Goal: Transaction & Acquisition: Purchase product/service

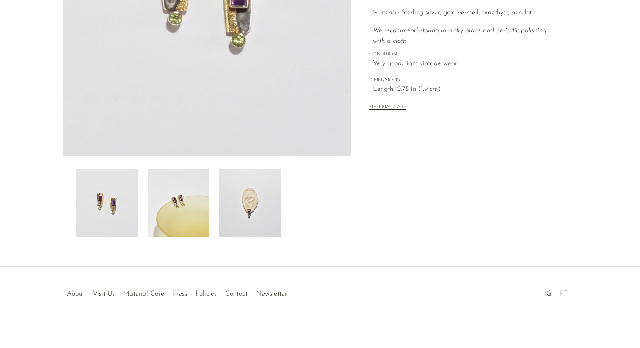
scroll to position [203, 0]
click at [259, 199] on img at bounding box center [249, 201] width 61 height 68
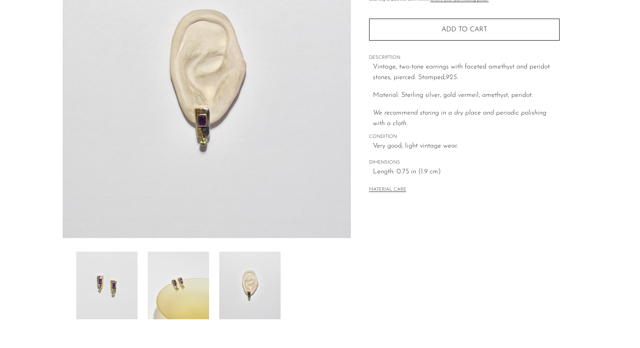
scroll to position [0, 0]
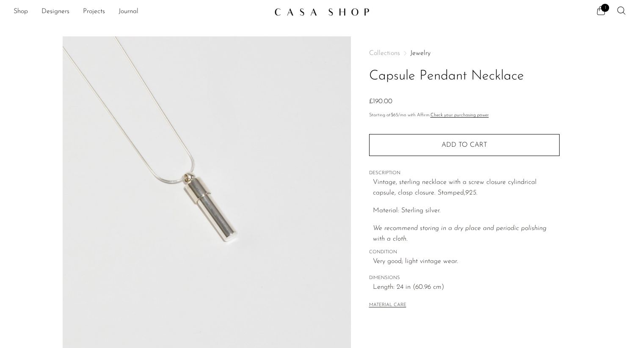
scroll to position [3, 0]
click at [28, 11] on link "Shop" at bounding box center [21, 11] width 14 height 11
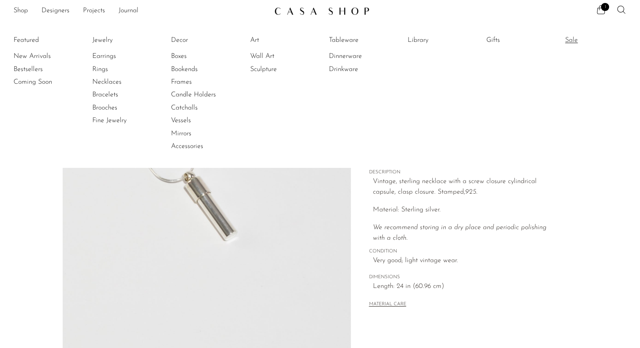
click at [572, 39] on link "Sale" at bounding box center [597, 40] width 64 height 9
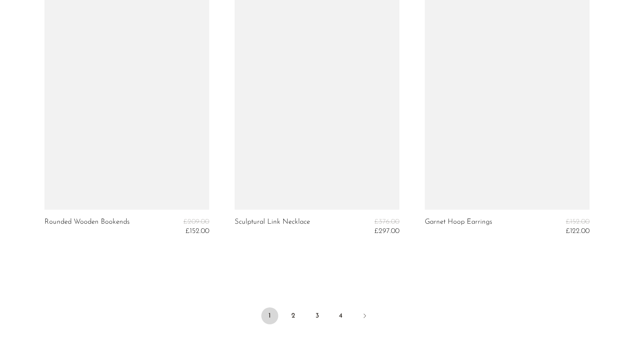
scroll to position [3203, 0]
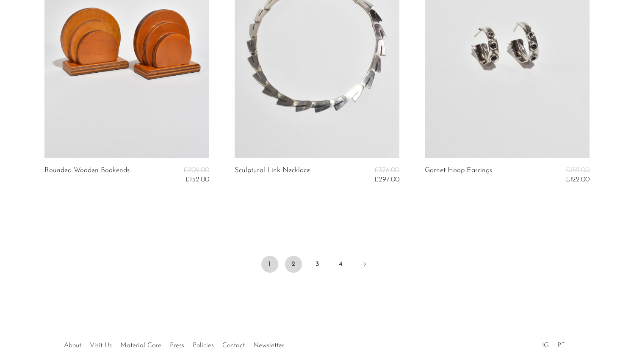
click at [295, 267] on link "2" at bounding box center [293, 264] width 17 height 17
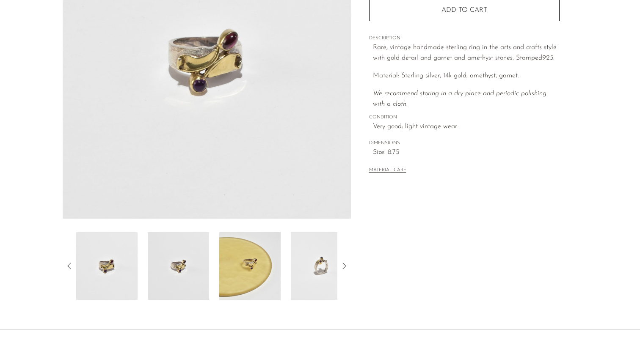
scroll to position [139, 0]
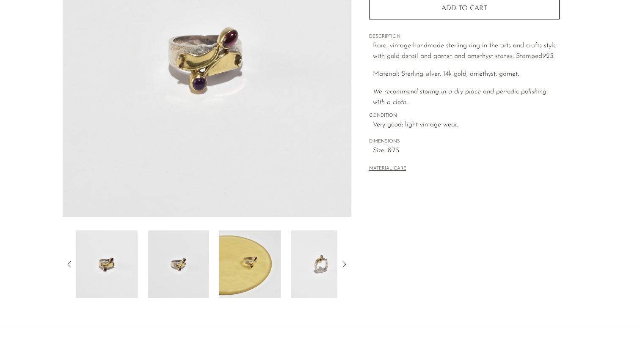
click at [251, 265] on img at bounding box center [249, 265] width 61 height 68
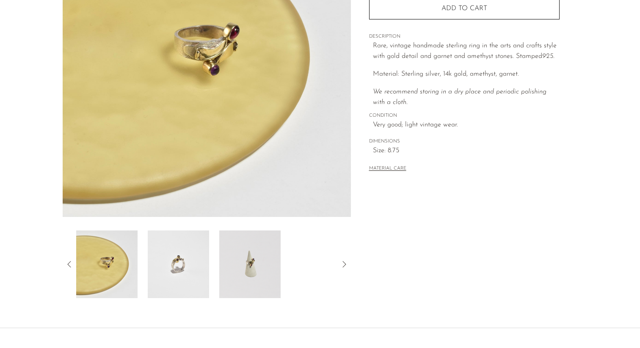
click at [250, 263] on img at bounding box center [249, 265] width 61 height 68
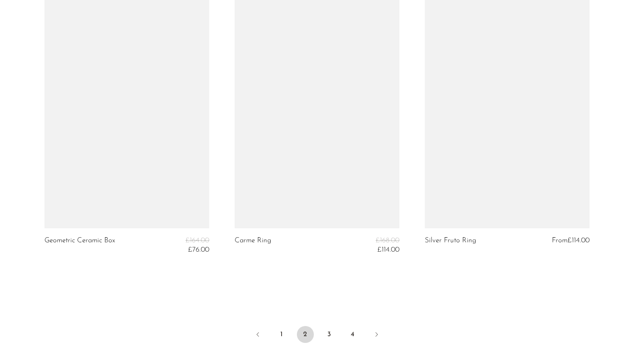
scroll to position [3134, 0]
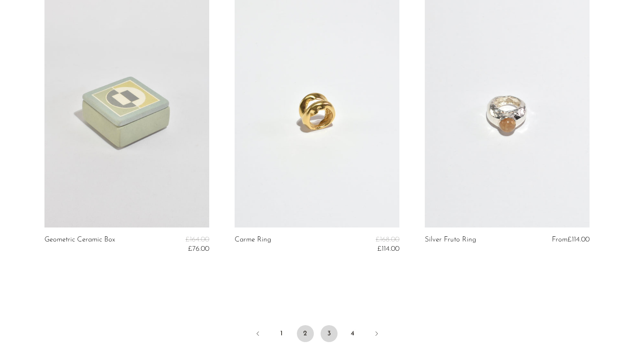
click at [330, 340] on link "3" at bounding box center [328, 334] width 17 height 17
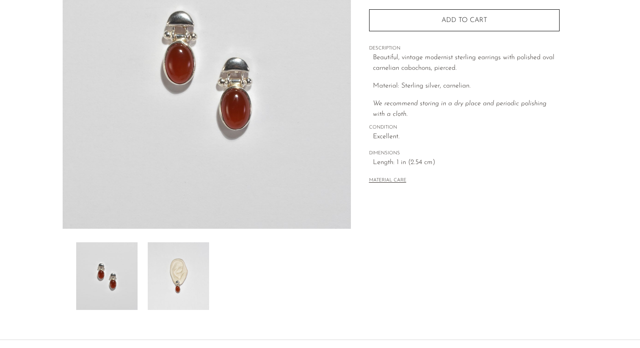
scroll to position [203, 0]
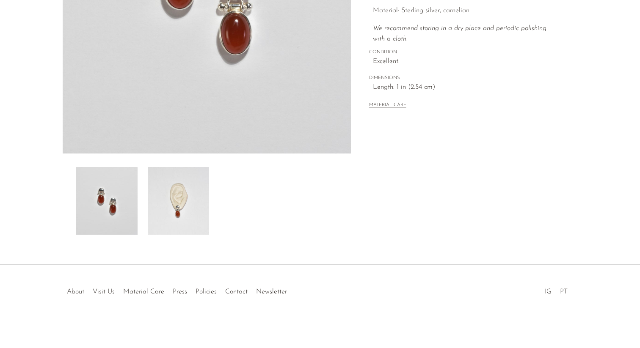
click at [180, 219] on img at bounding box center [178, 201] width 61 height 68
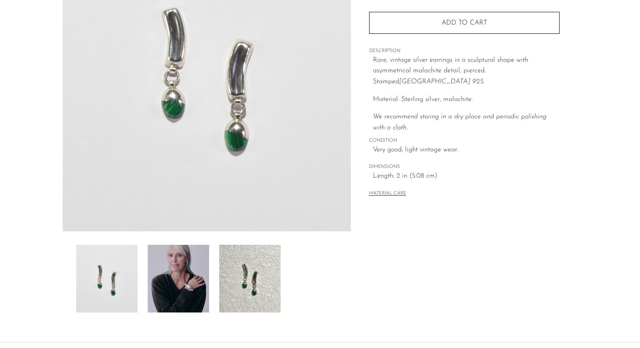
scroll to position [203, 0]
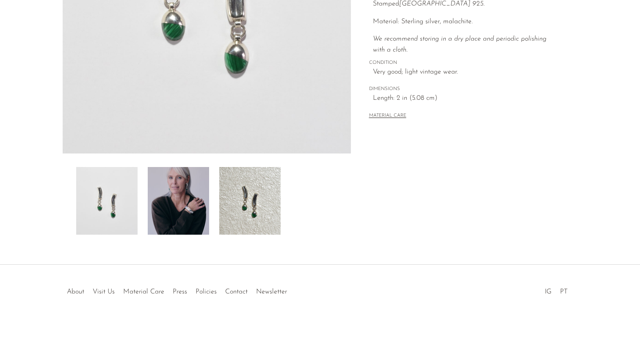
click at [170, 190] on img at bounding box center [178, 201] width 61 height 68
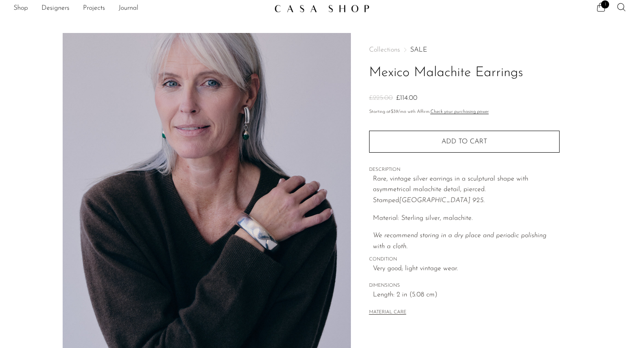
scroll to position [0, 0]
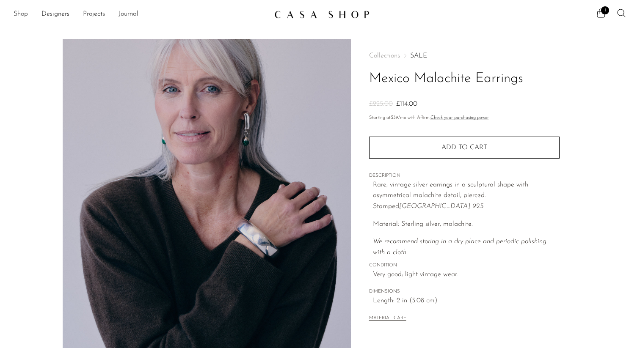
click at [19, 17] on link "Shop" at bounding box center [21, 14] width 14 height 11
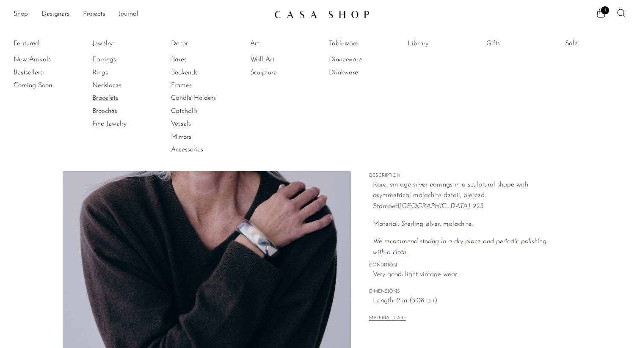
click at [102, 97] on link "Bracelets" at bounding box center [124, 98] width 64 height 9
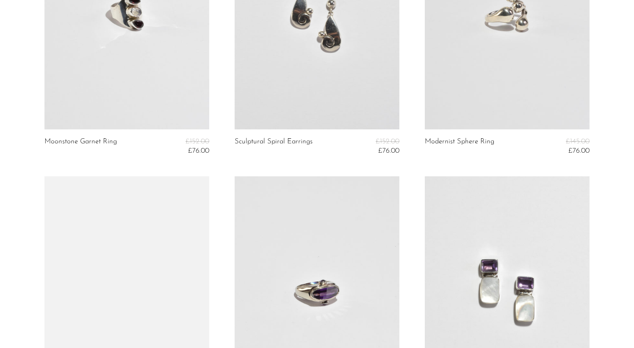
scroll to position [741, 0]
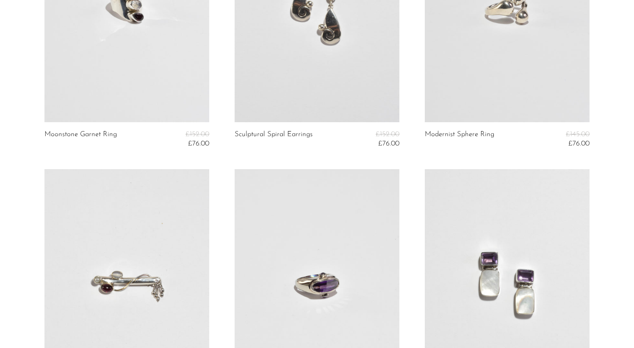
click at [36, 191] on article "Tourmaline Pearl Moonstone Brooch £168.00 £76.00" at bounding box center [127, 308] width 190 height 278
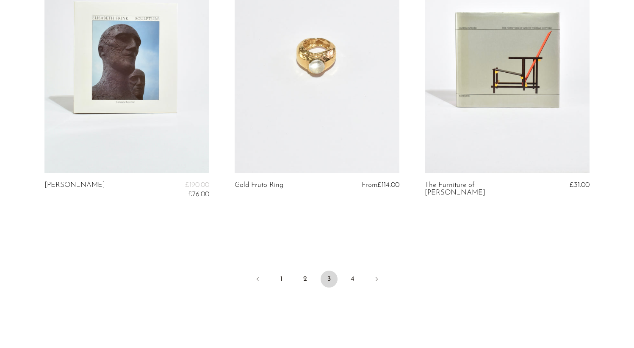
scroll to position [3257, 0]
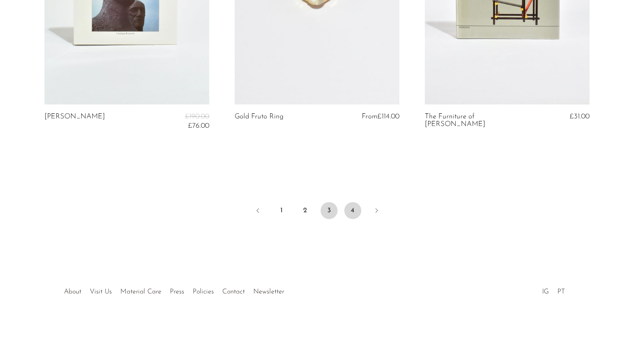
click at [354, 211] on link "4" at bounding box center [352, 210] width 17 height 17
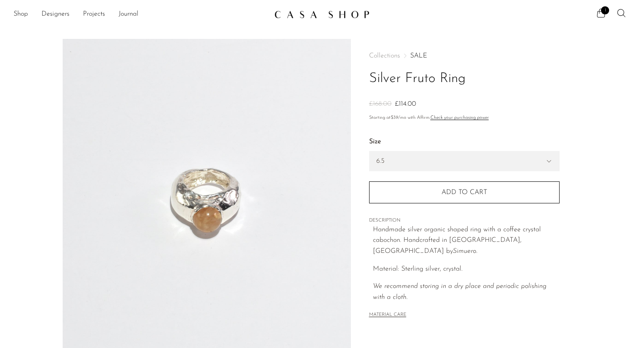
scroll to position [203, 0]
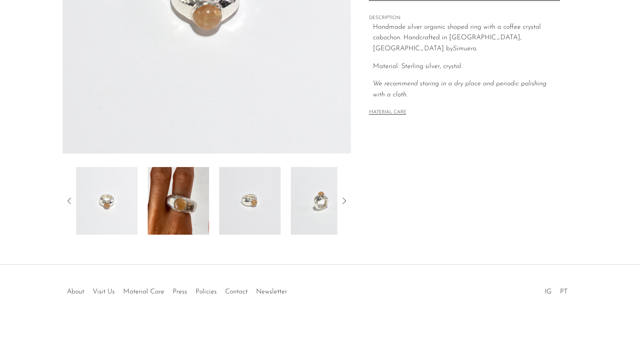
click at [193, 227] on img at bounding box center [178, 201] width 61 height 68
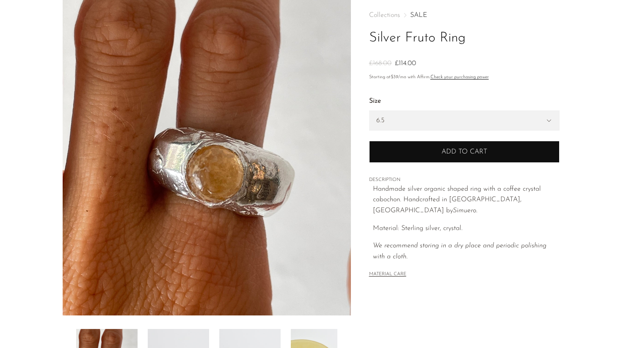
scroll to position [38, 0]
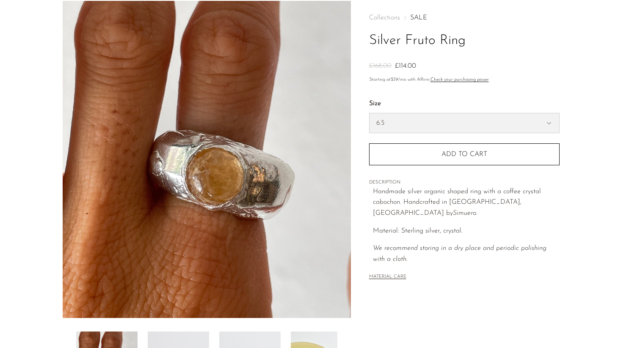
click at [482, 118] on select "5.5 6.5 7" at bounding box center [465, 122] width 190 height 19
click at [370, 113] on select "5.5 6.5 7" at bounding box center [465, 122] width 190 height 19
click at [549, 124] on select "5.5 6.5 7" at bounding box center [465, 122] width 190 height 19
click at [370, 113] on select "5.5 6.5 7" at bounding box center [465, 122] width 190 height 19
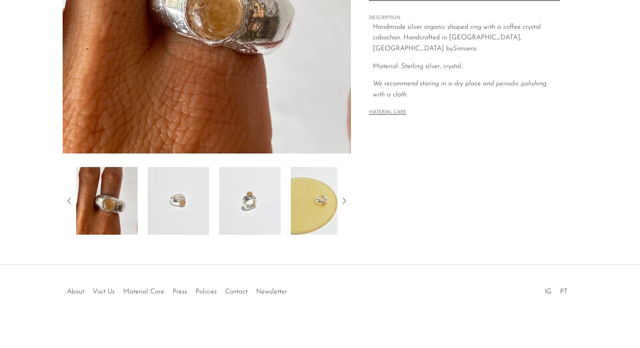
click at [124, 209] on img at bounding box center [106, 201] width 61 height 68
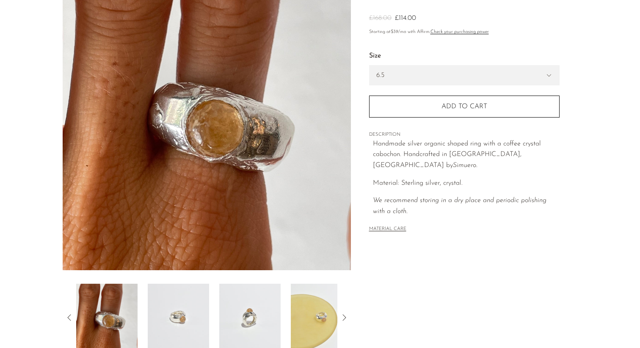
scroll to position [83, 0]
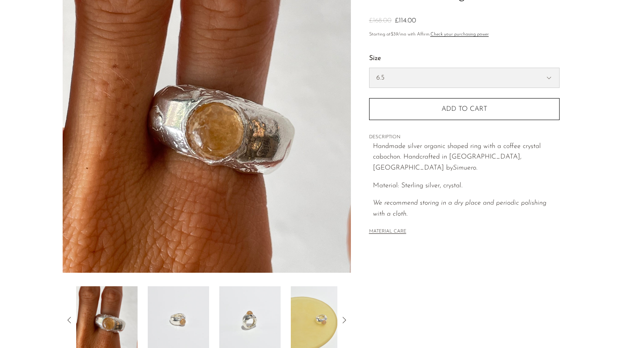
click at [401, 81] on select "5.5 6.5 7" at bounding box center [465, 77] width 190 height 19
click at [370, 68] on select "5.5 6.5 7" at bounding box center [465, 77] width 190 height 19
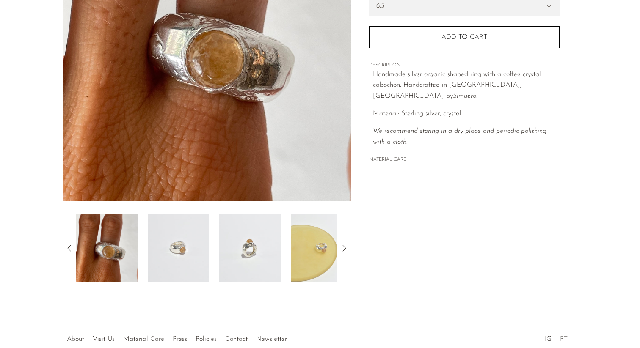
scroll to position [171, 0]
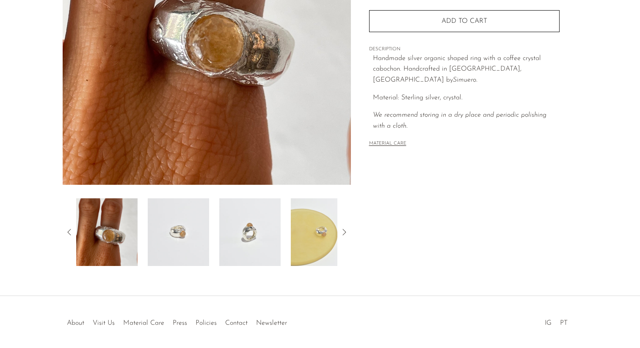
click at [326, 233] on img at bounding box center [321, 233] width 61 height 68
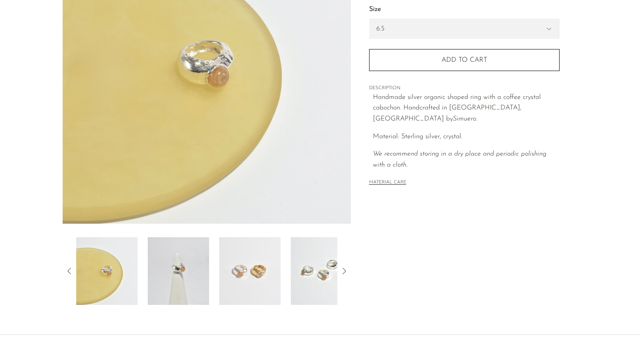
scroll to position [131, 0]
click at [336, 257] on img at bounding box center [321, 273] width 61 height 68
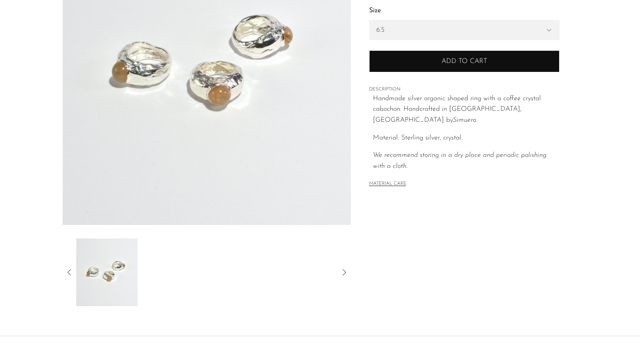
click at [461, 64] on span "Add to cart" at bounding box center [465, 62] width 46 height 8
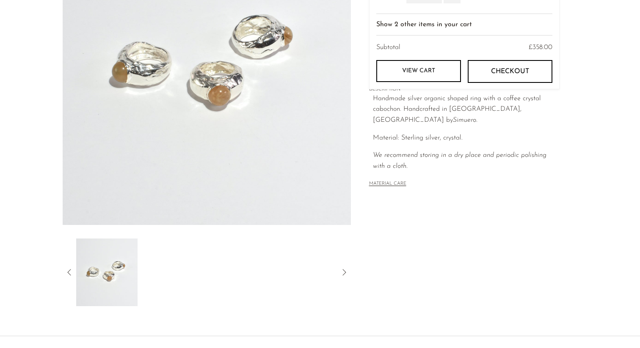
scroll to position [0, 0]
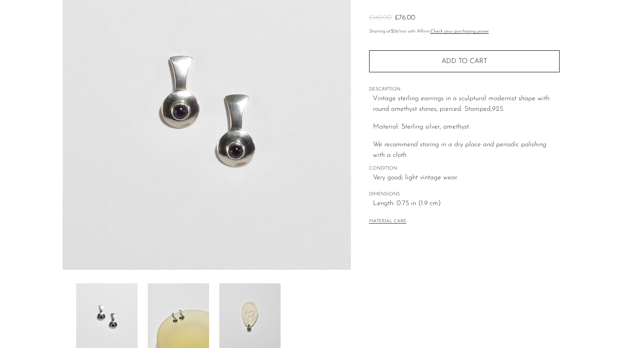
scroll to position [203, 0]
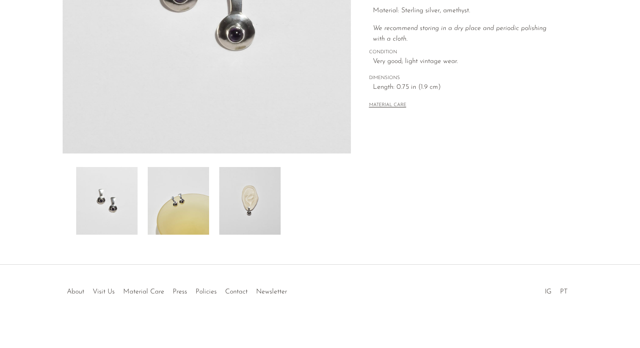
click at [238, 198] on img at bounding box center [249, 201] width 61 height 68
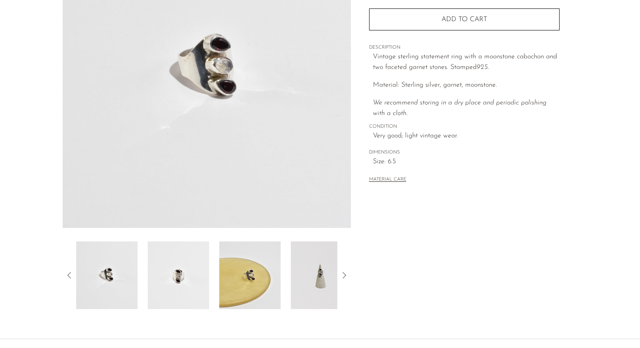
scroll to position [128, 0]
click at [257, 278] on img at bounding box center [249, 276] width 61 height 68
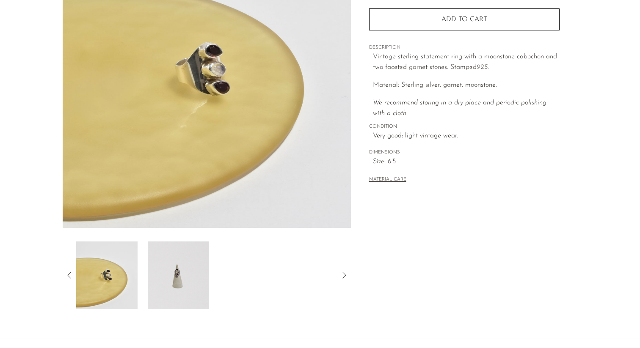
click at [191, 266] on img at bounding box center [178, 276] width 61 height 68
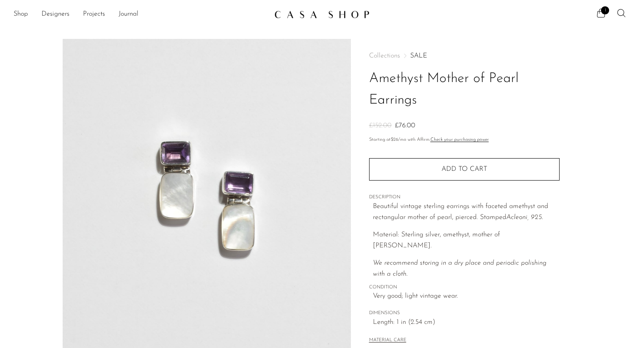
scroll to position [169, 0]
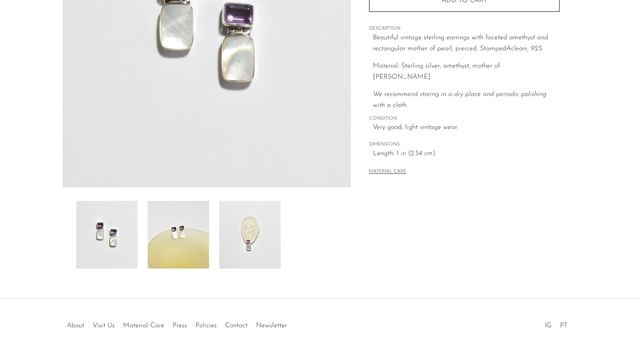
click at [257, 248] on img at bounding box center [249, 235] width 61 height 68
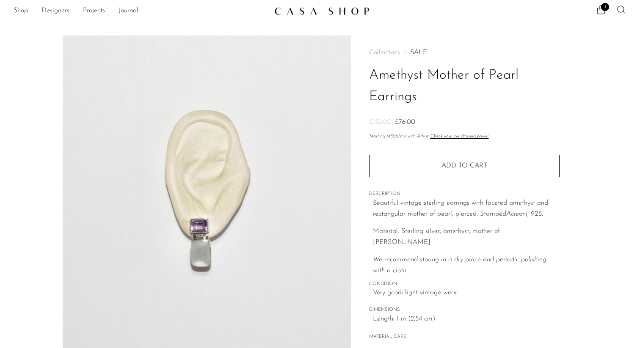
scroll to position [0, 0]
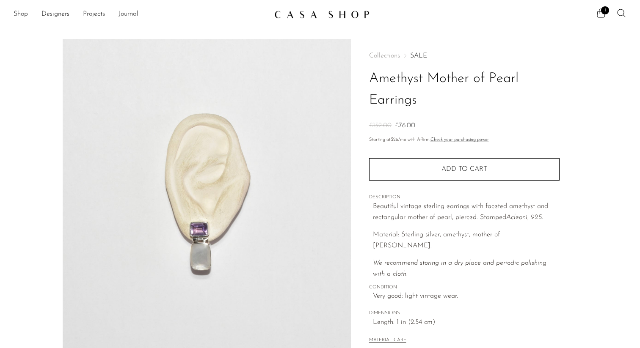
click at [604, 14] on icon at bounding box center [601, 13] width 10 height 10
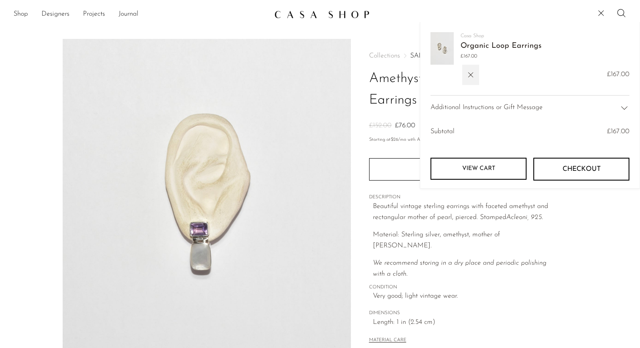
click at [417, 34] on main "Amethyst Mother of Pearl Earrings £152.00 £76.00" at bounding box center [320, 245] width 640 height 446
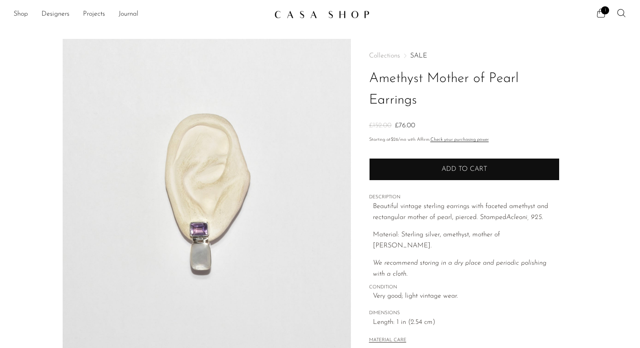
click at [453, 167] on span "Add to cart" at bounding box center [465, 170] width 46 height 8
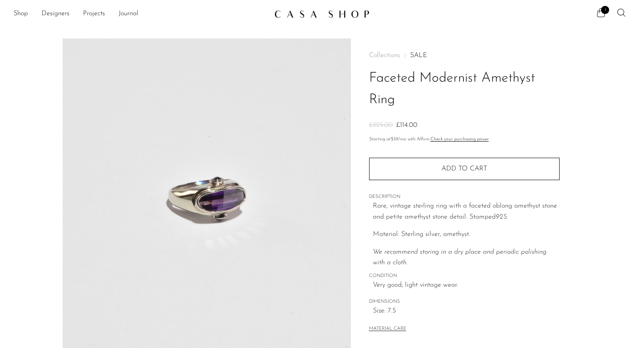
scroll to position [203, 0]
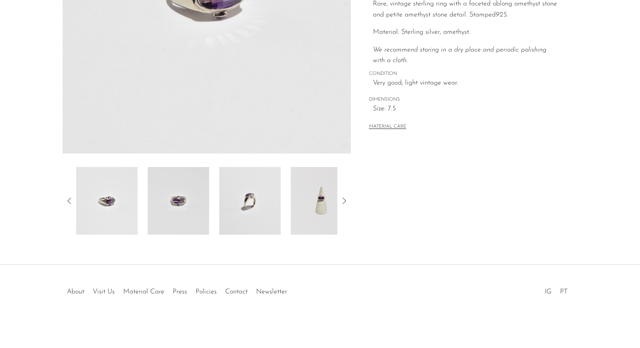
click at [254, 212] on img at bounding box center [249, 201] width 61 height 68
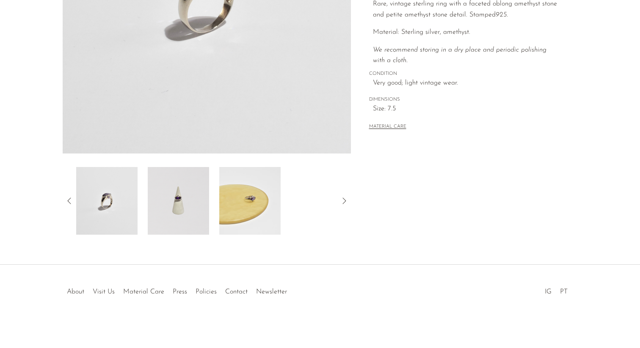
click at [265, 209] on img at bounding box center [249, 201] width 61 height 68
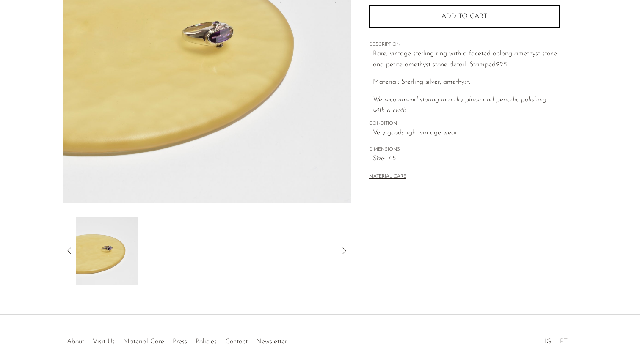
scroll to position [157, 0]
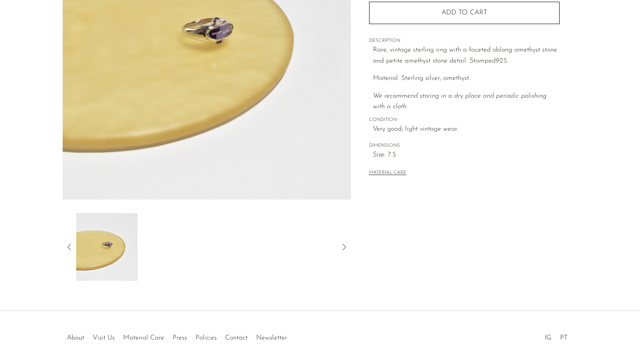
click at [66, 246] on icon at bounding box center [69, 247] width 10 height 10
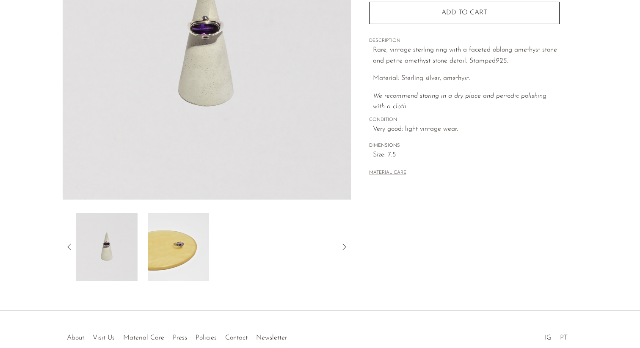
click at [66, 246] on icon at bounding box center [69, 247] width 10 height 10
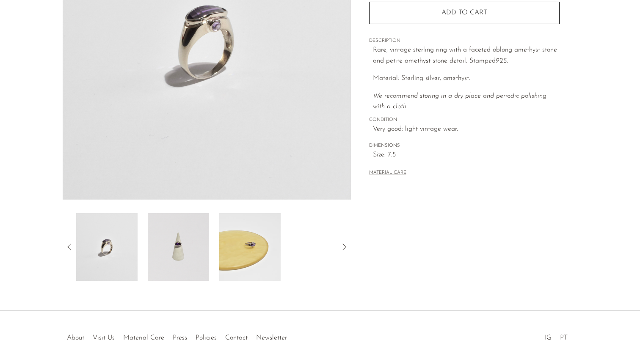
click at [66, 246] on icon at bounding box center [69, 247] width 10 height 10
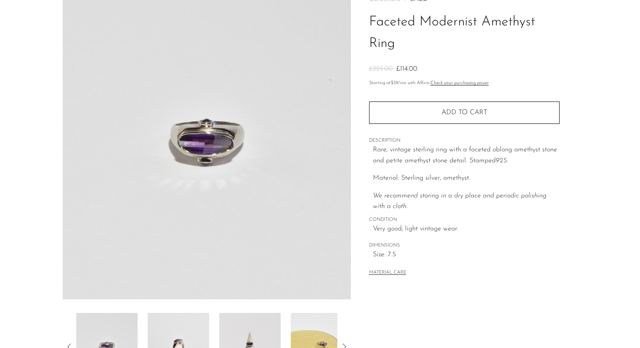
scroll to position [52, 0]
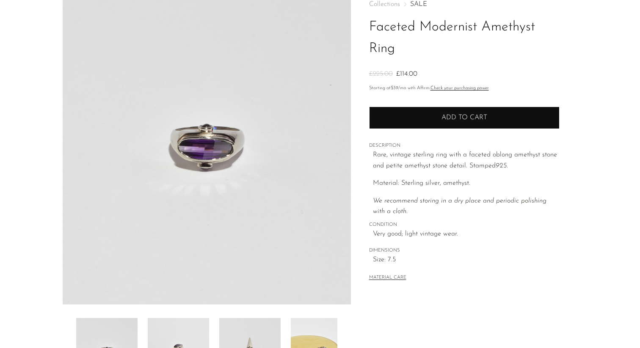
click at [460, 116] on span "Add to cart" at bounding box center [465, 118] width 46 height 8
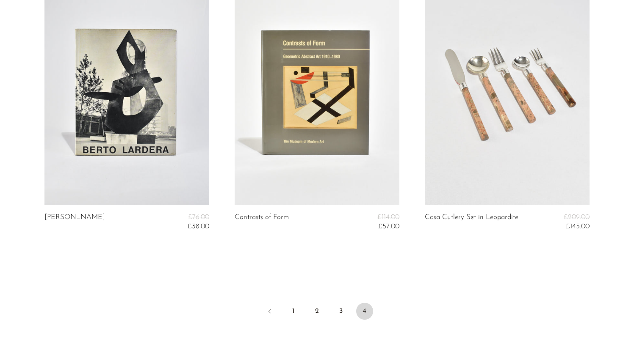
scroll to position [659, 0]
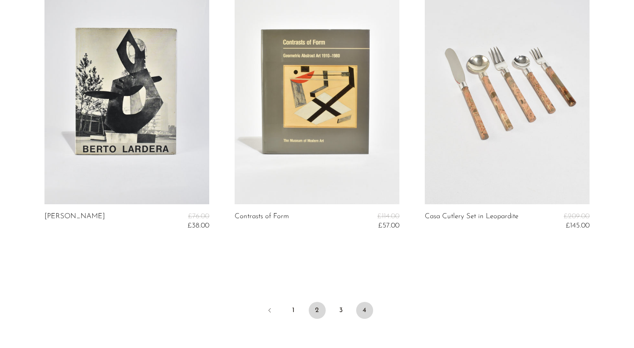
click at [309, 307] on link "2" at bounding box center [317, 310] width 17 height 17
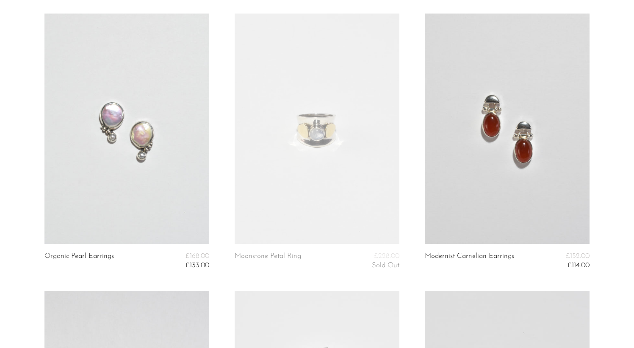
scroll to position [343, 0]
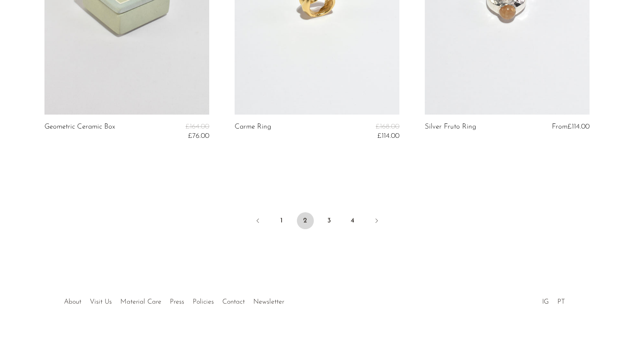
scroll to position [3252, 0]
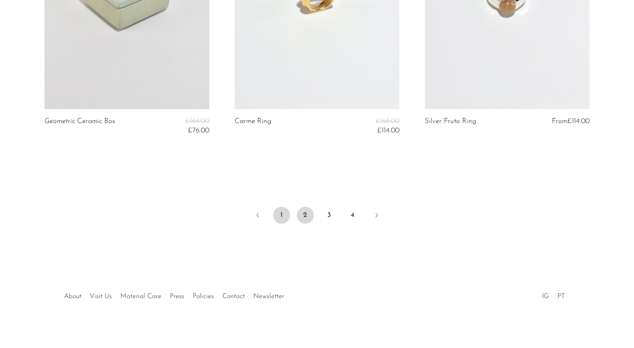
click at [283, 215] on link "1" at bounding box center [281, 215] width 17 height 17
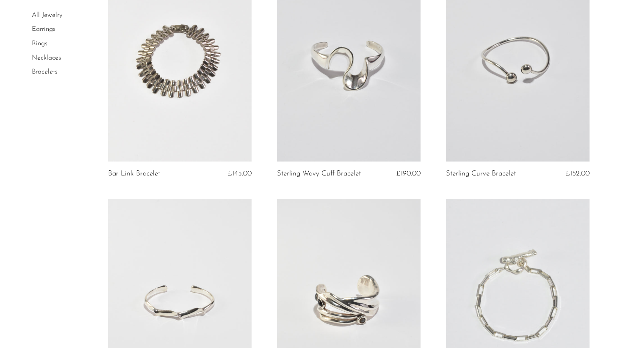
scroll to position [1291, 0]
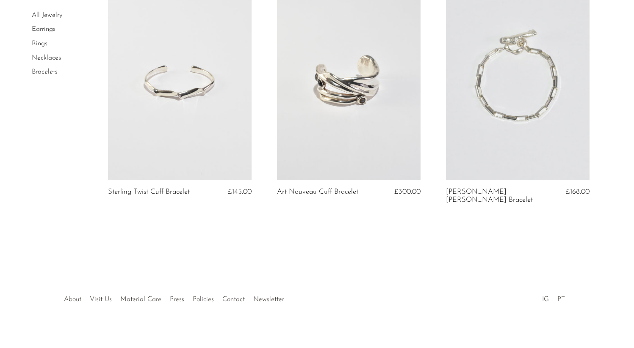
click at [368, 86] on link at bounding box center [349, 79] width 144 height 201
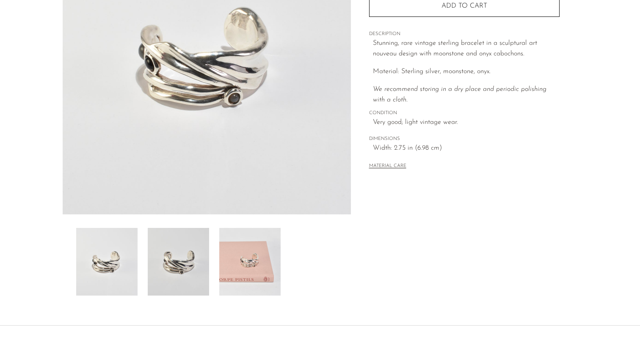
scroll to position [143, 0]
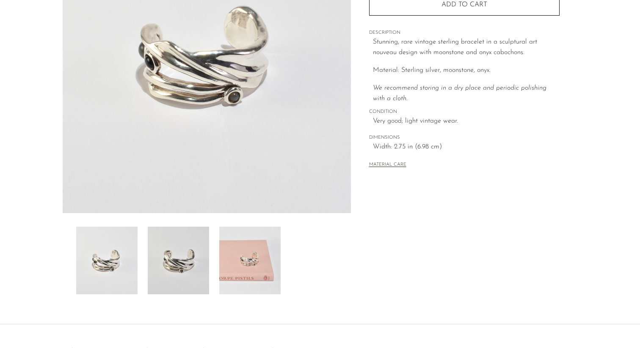
click at [257, 265] on img at bounding box center [249, 261] width 61 height 68
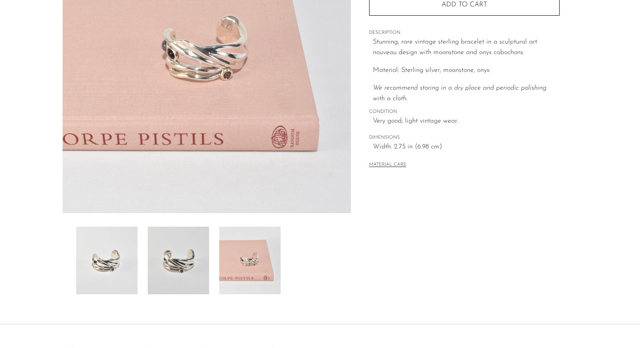
click at [198, 270] on img at bounding box center [178, 261] width 61 height 68
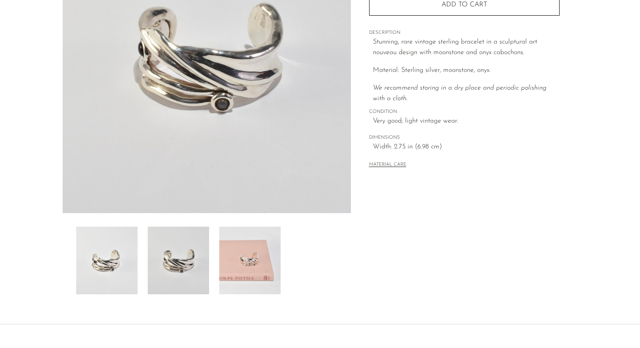
click at [123, 266] on img at bounding box center [106, 261] width 61 height 68
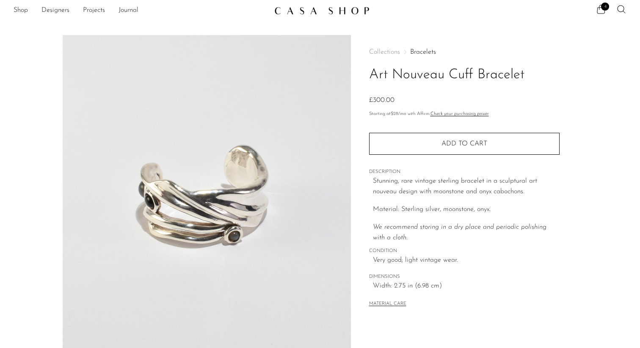
scroll to position [0, 0]
